Goal: Information Seeking & Learning: Learn about a topic

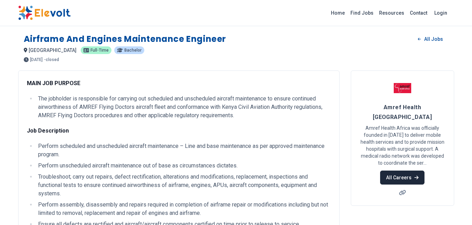
click at [407, 171] on link "All Careers" at bounding box center [402, 178] width 44 height 14
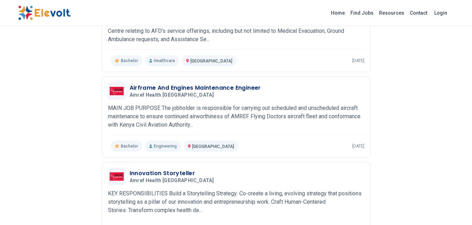
scroll to position [663, 0]
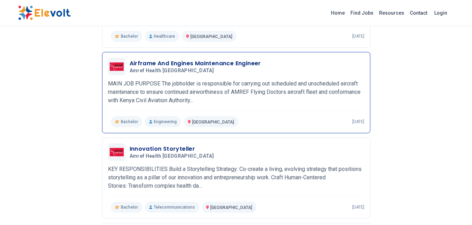
click at [307, 115] on div "Airframe And Engines Maintenance Engineer Amref Health Africa 05/21/2025 06/20/…" at bounding box center [236, 92] width 256 height 69
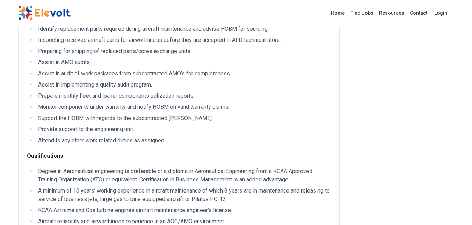
scroll to position [384, 0]
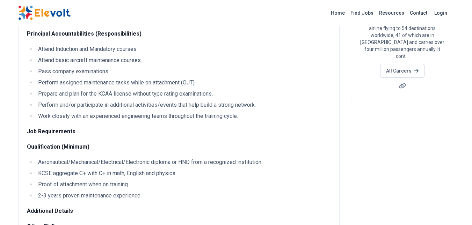
scroll to position [105, 0]
